Goal: Information Seeking & Learning: Learn about a topic

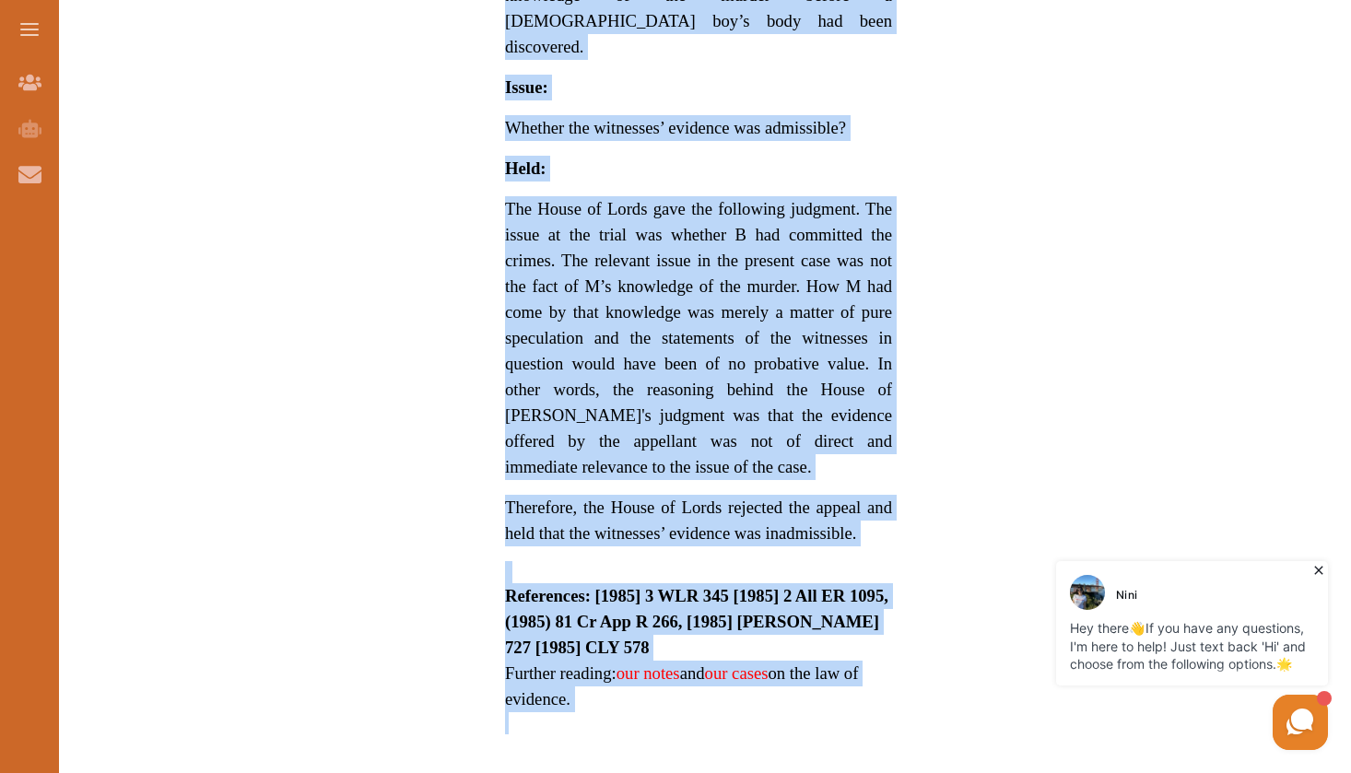
scroll to position [1585, 0]
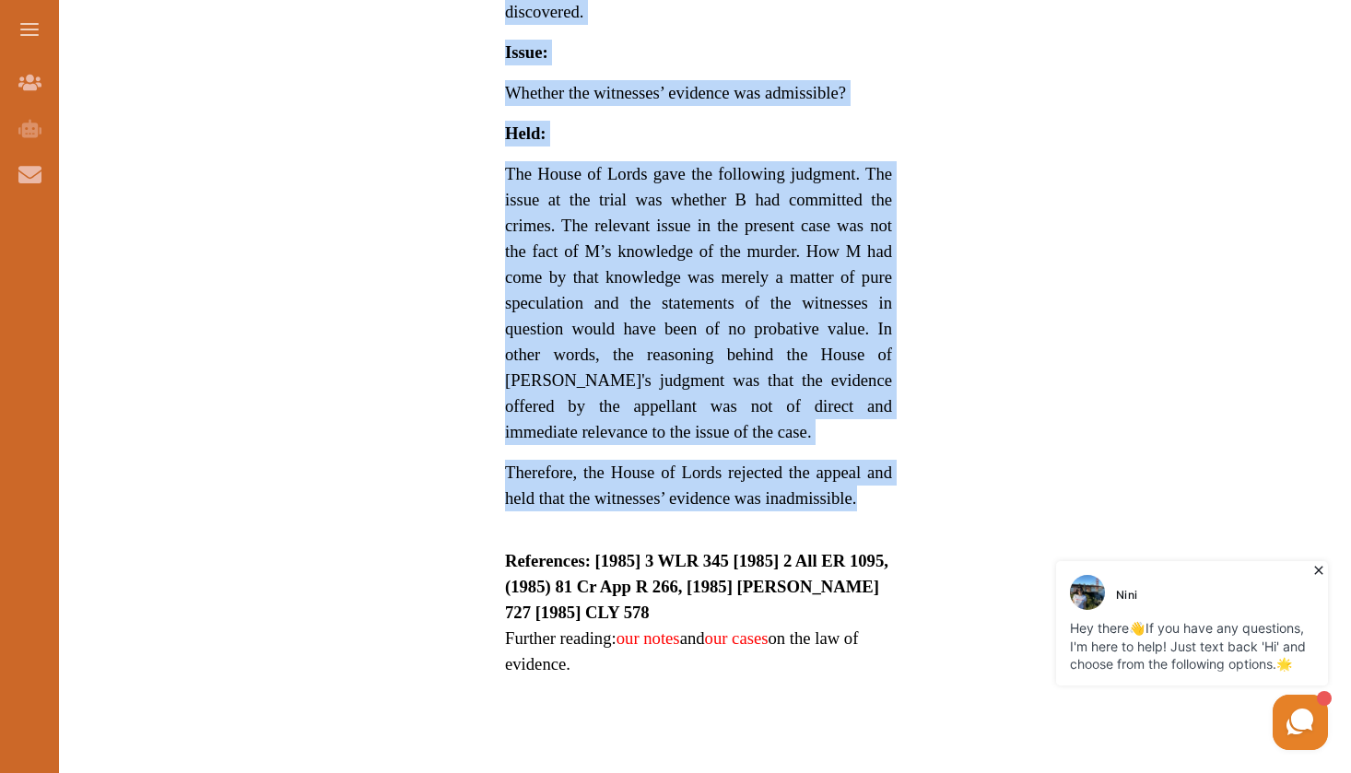
drag, startPoint x: 504, startPoint y: 405, endPoint x: 874, endPoint y: 424, distance: 370.0
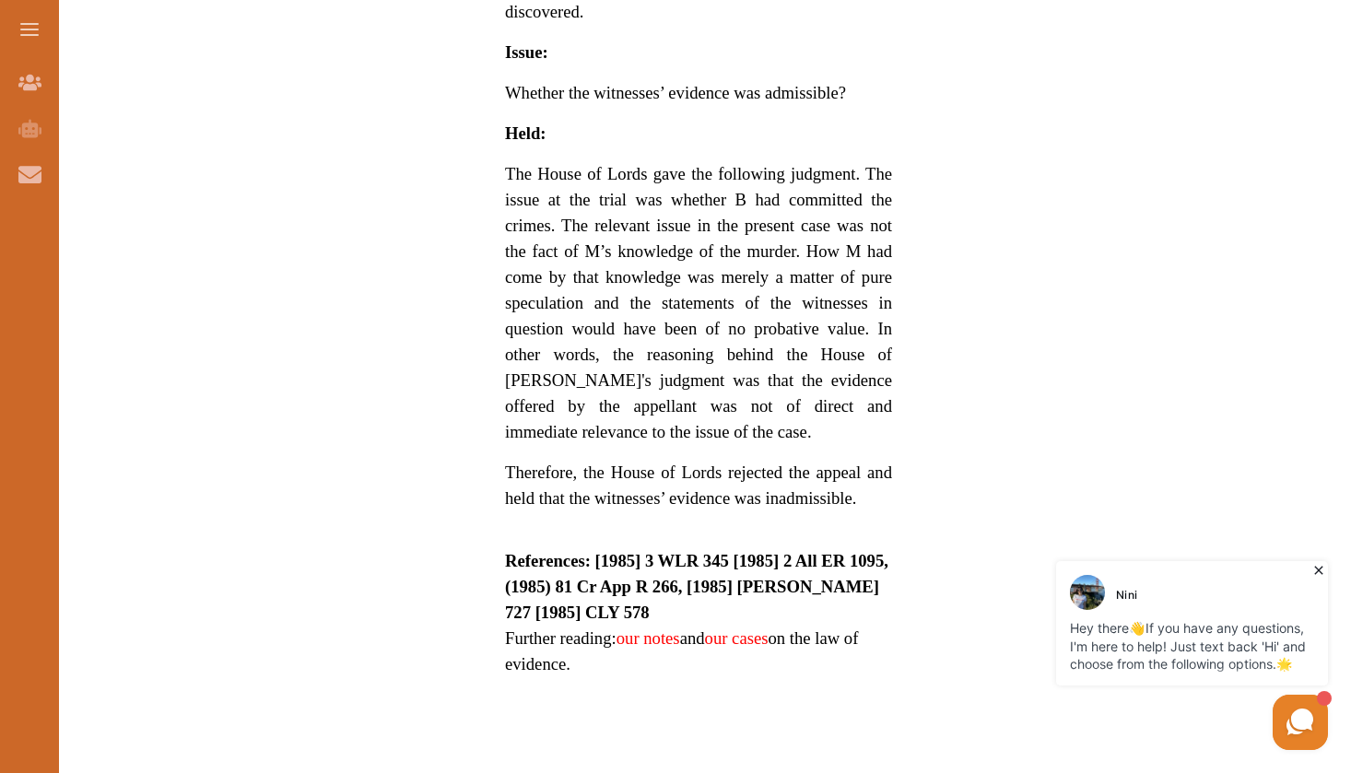
click at [588, 521] on div "We do not allow selecting and copying of our content. You can get our subscript…" at bounding box center [675, 386] width 1351 height 773
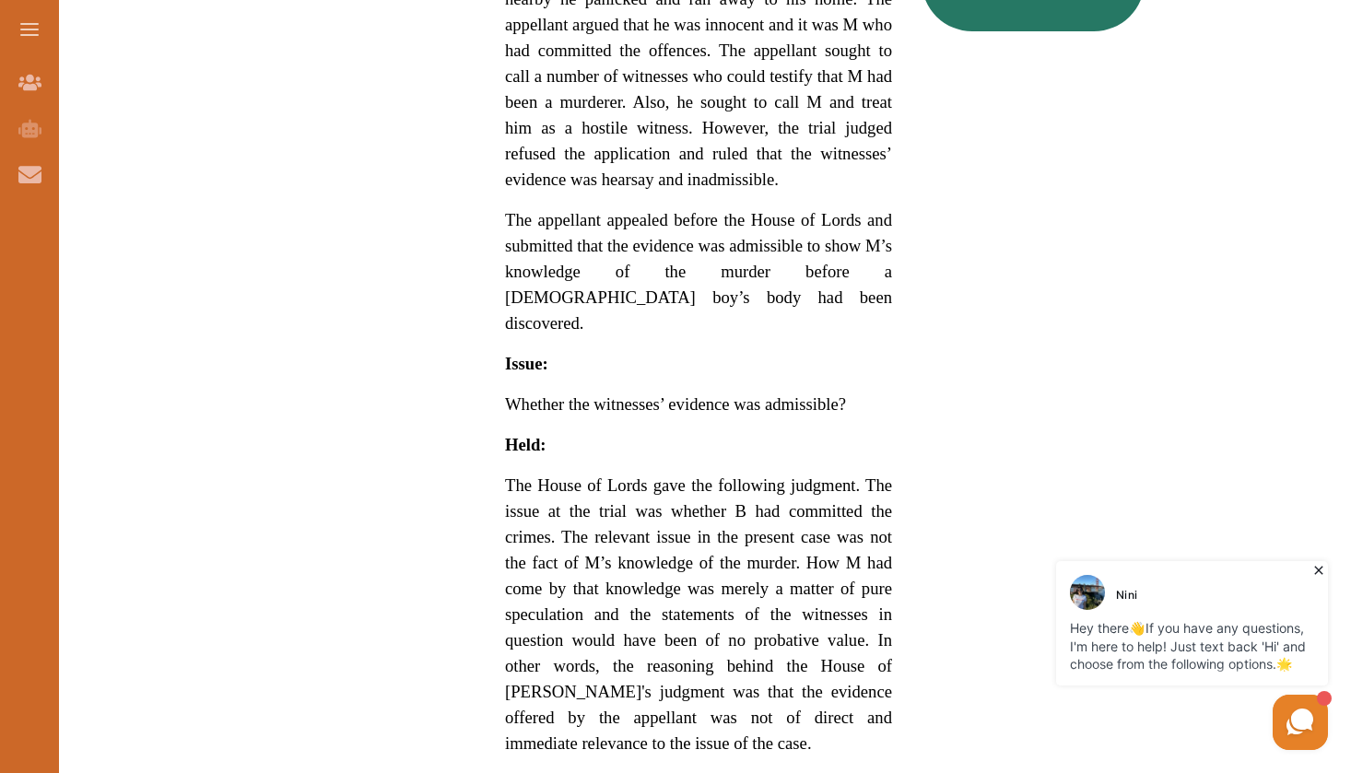
scroll to position [1310, 0]
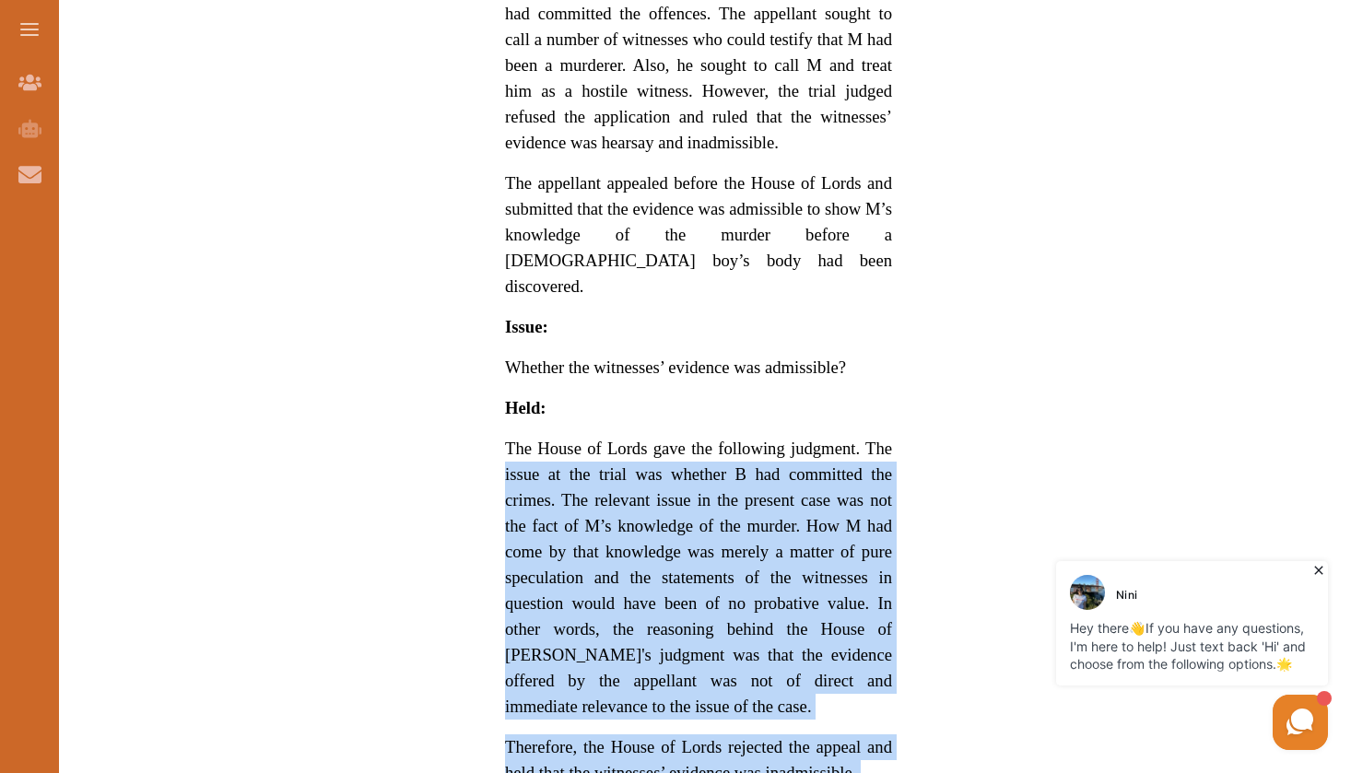
drag, startPoint x: 503, startPoint y: 391, endPoint x: 866, endPoint y: 708, distance: 482.0
click at [866, 708] on div "R v Blastland [1986] concerns the admissibility of hearsay evidence. Keywords: …" at bounding box center [698, 33] width 446 height 1881
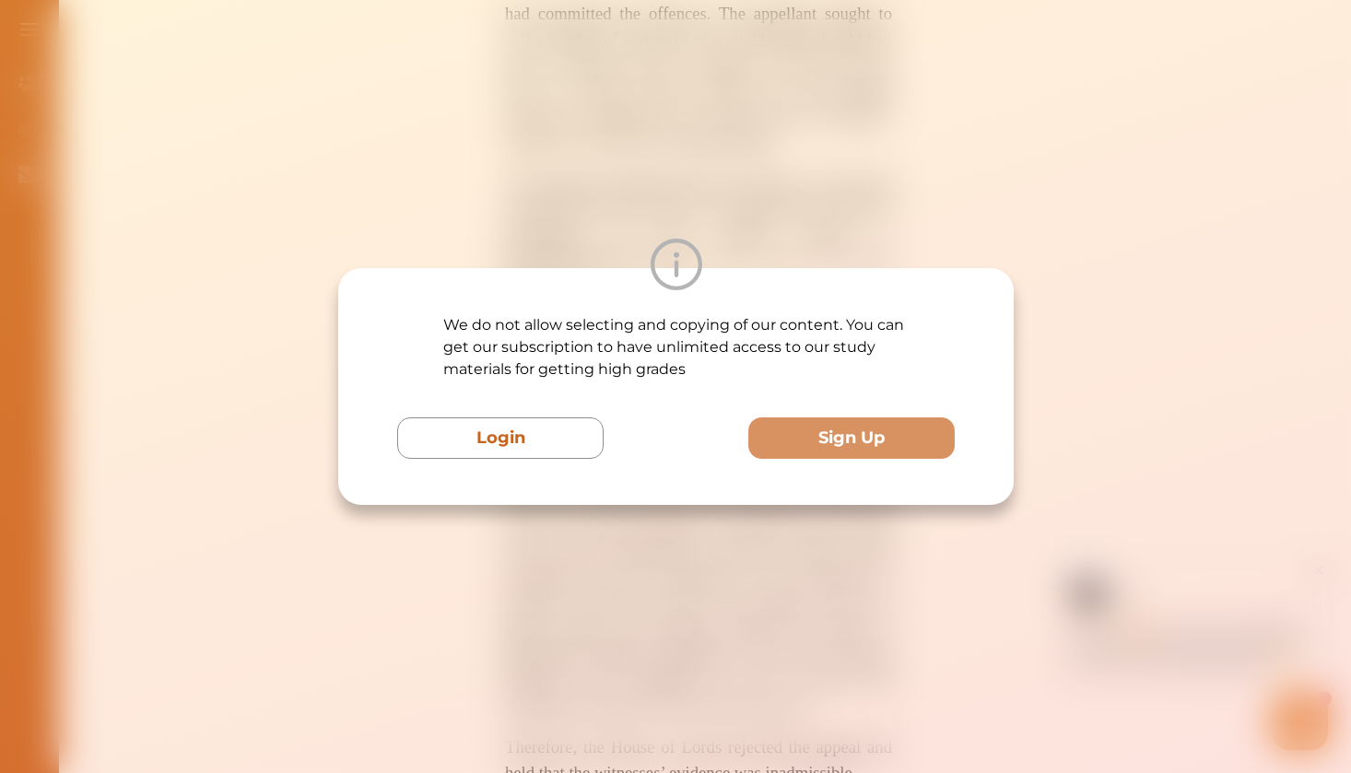
click at [752, 177] on div "We do not allow selecting and copying of our content. You can get our subscript…" at bounding box center [675, 386] width 1351 height 773
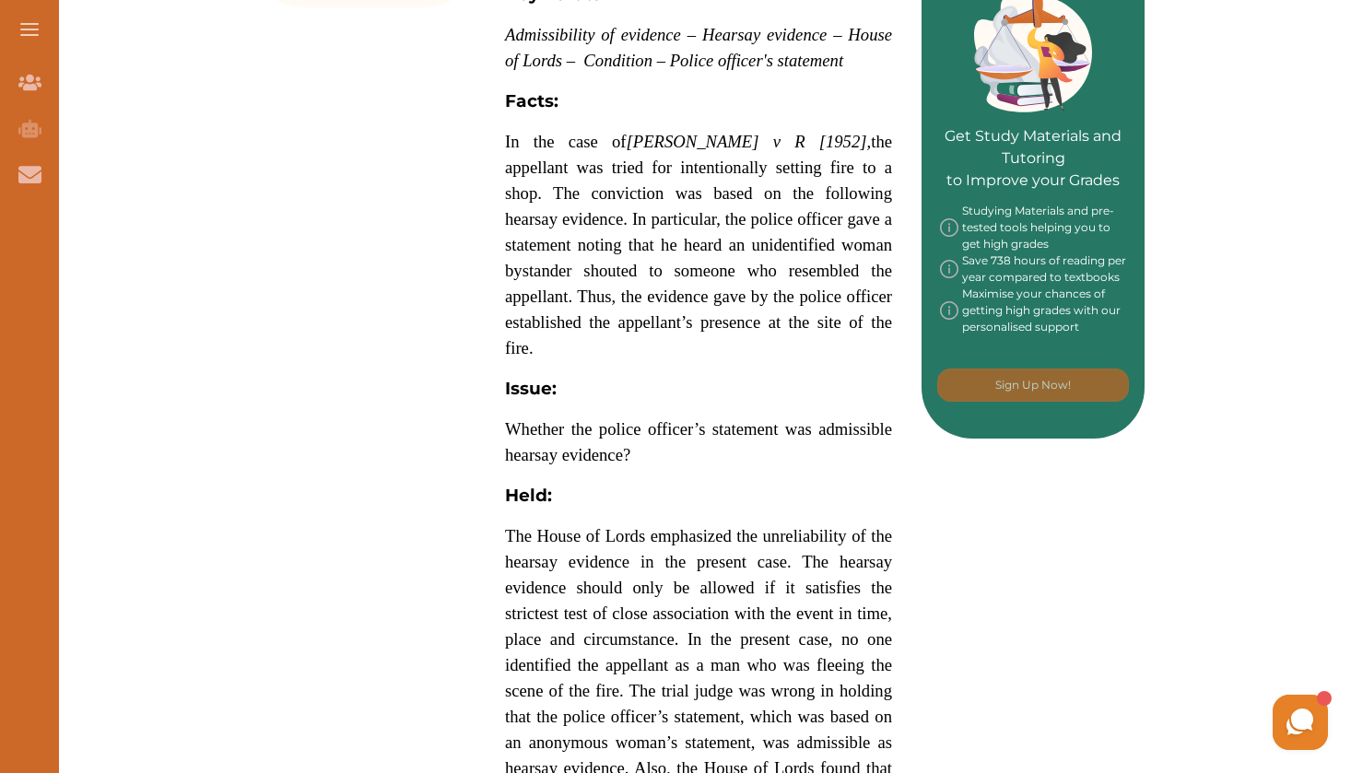
scroll to position [867, 0]
